Goal: Information Seeking & Learning: Find specific fact

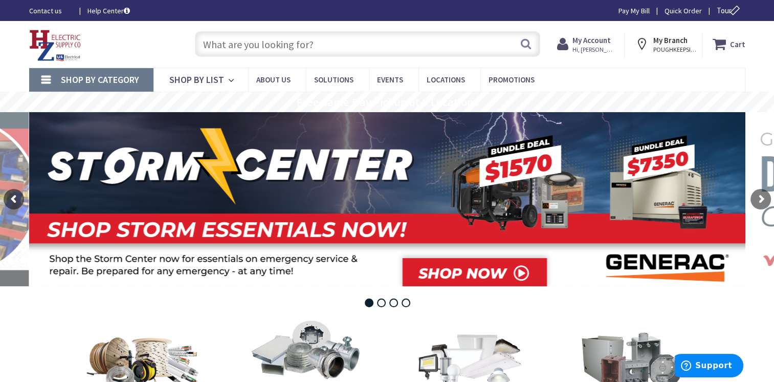
click at [216, 34] on input "text" at bounding box center [367, 44] width 345 height 26
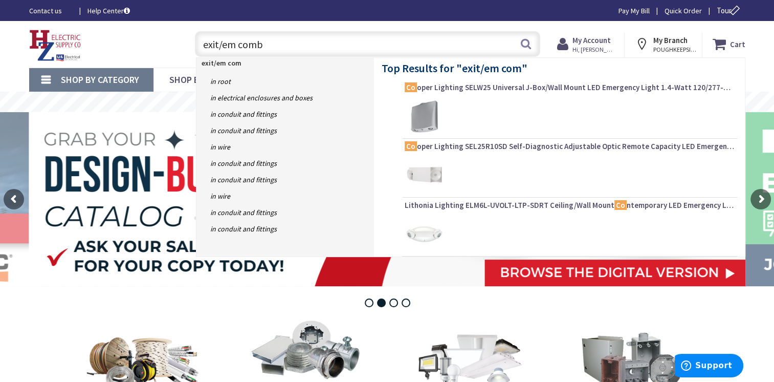
type input "exit/em combo"
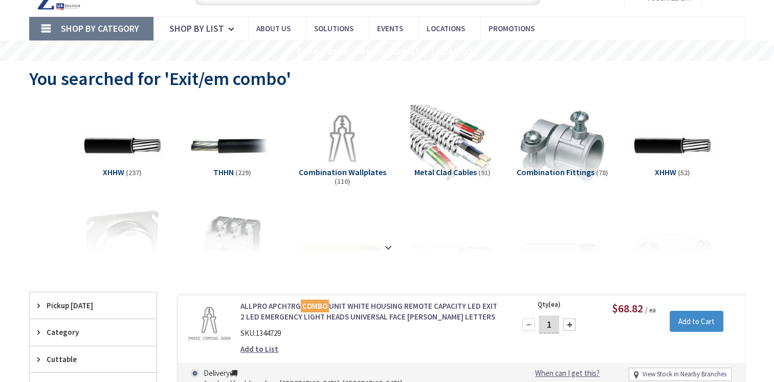
type input "[GEOGRAPHIC_DATA], [GEOGRAPHIC_DATA]"
